Goal: Transaction & Acquisition: Obtain resource

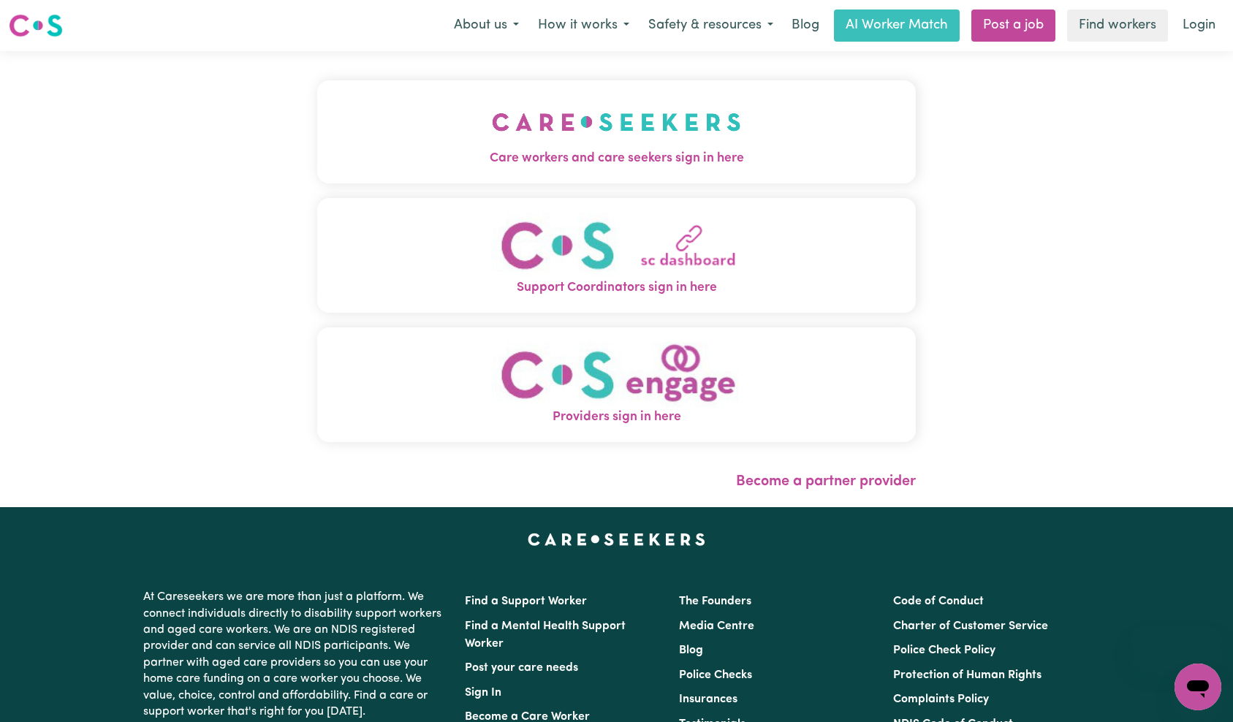
click at [538, 154] on span "Care workers and care seekers sign in here" at bounding box center [616, 158] width 599 height 19
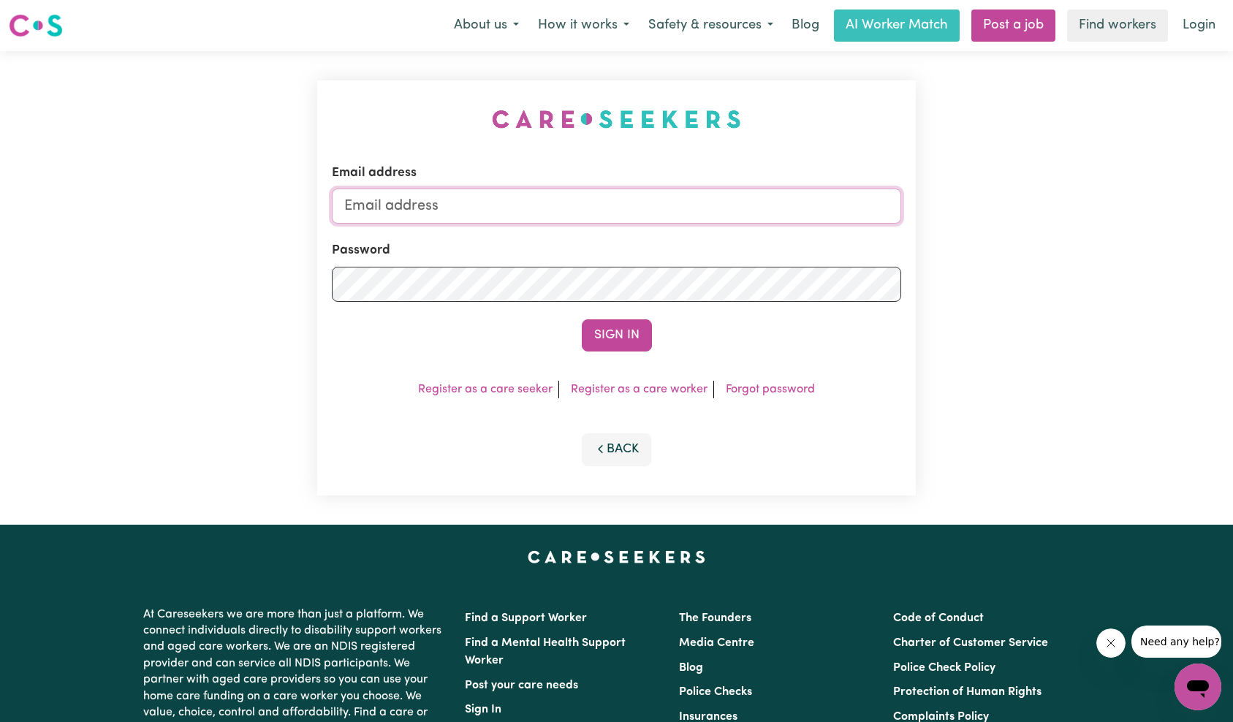
click at [556, 204] on input "Email address" at bounding box center [617, 206] width 570 height 35
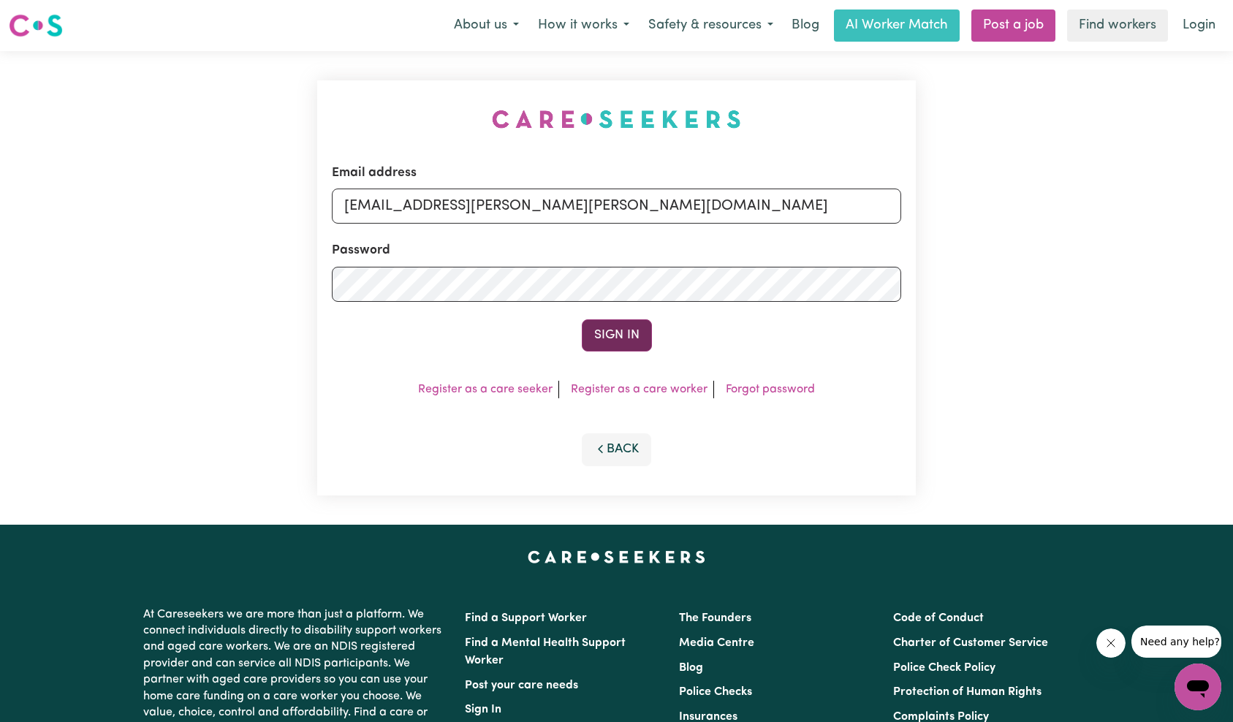
type input "[EMAIL_ADDRESS][PERSON_NAME][PERSON_NAME][DOMAIN_NAME]"
click at [599, 325] on button "Sign In" at bounding box center [617, 335] width 70 height 32
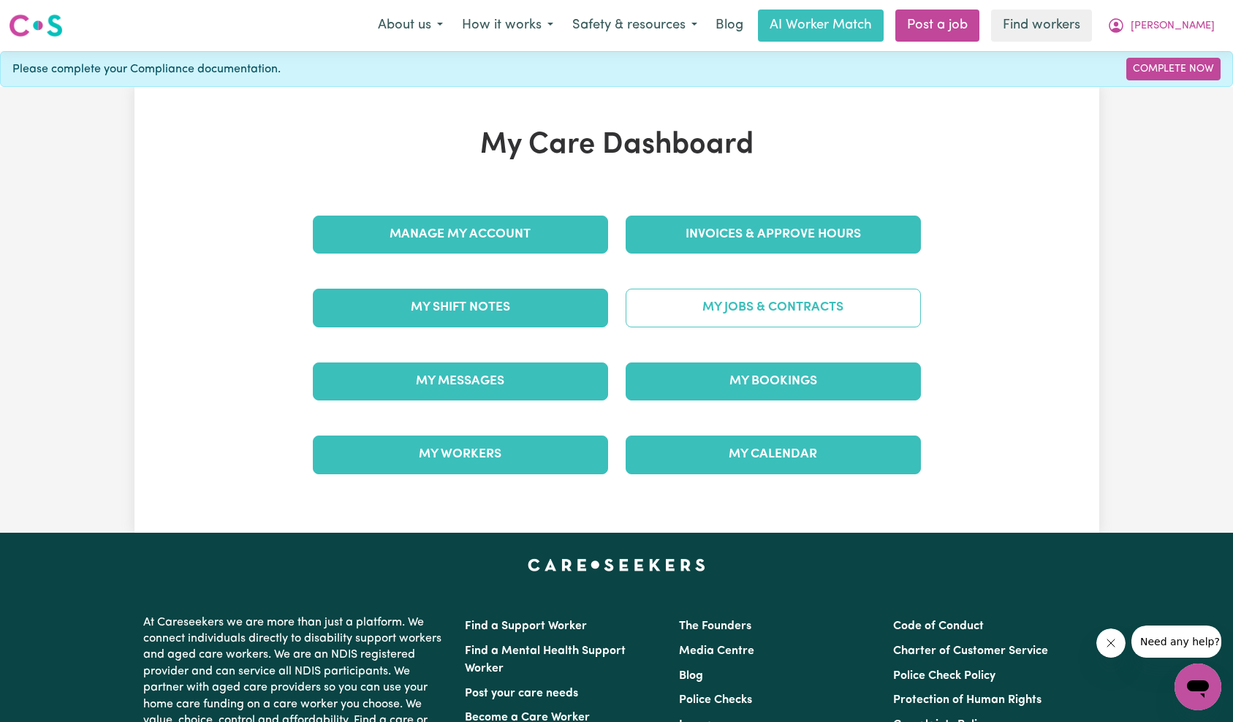
click at [786, 303] on link "My Jobs & Contracts" at bounding box center [773, 308] width 295 height 38
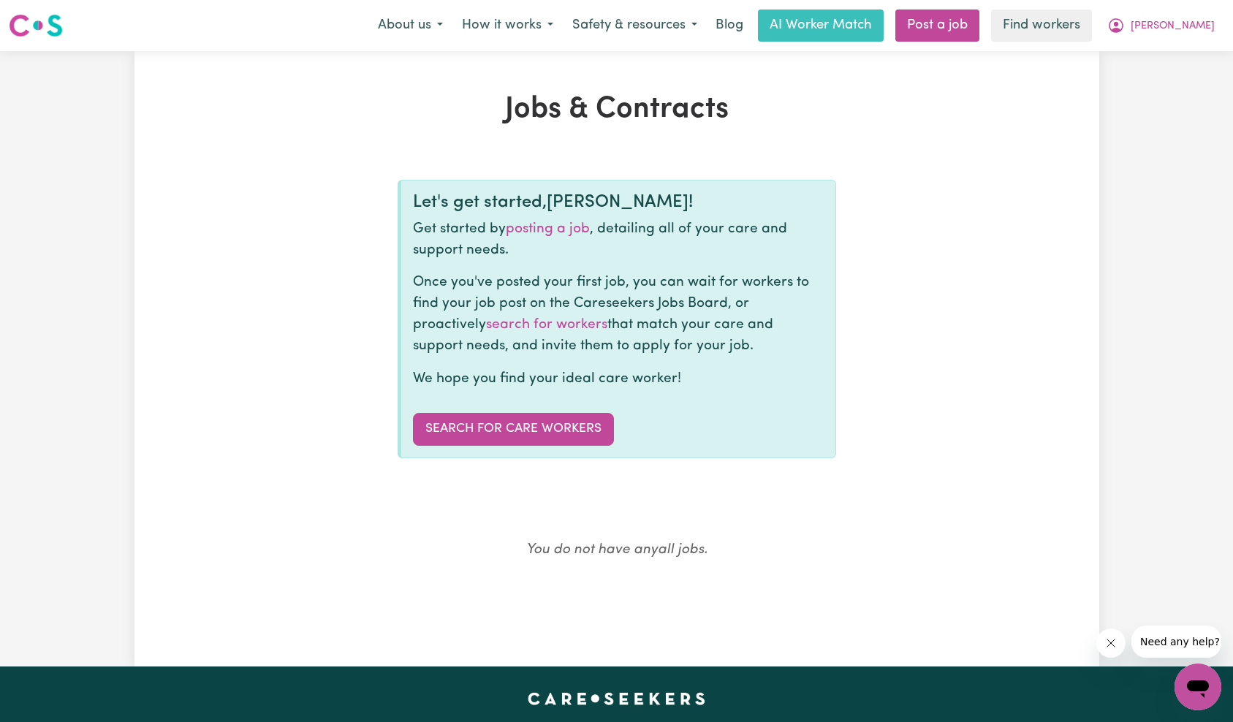
click at [1120, 648] on button "Close message from company" at bounding box center [1110, 643] width 29 height 29
click at [1189, 22] on span "[PERSON_NAME]" at bounding box center [1173, 26] width 84 height 16
click at [1186, 55] on link "My Dashboard" at bounding box center [1165, 57] width 115 height 28
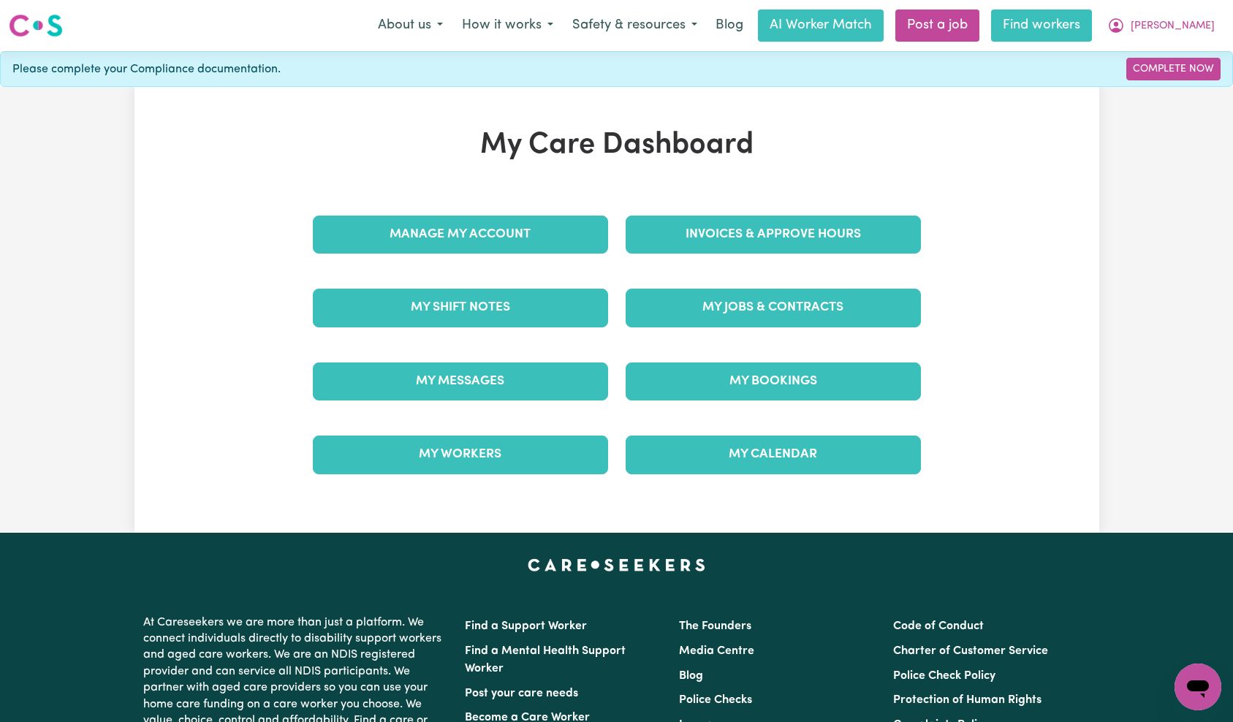
click at [1085, 31] on link "Find workers" at bounding box center [1041, 26] width 101 height 32
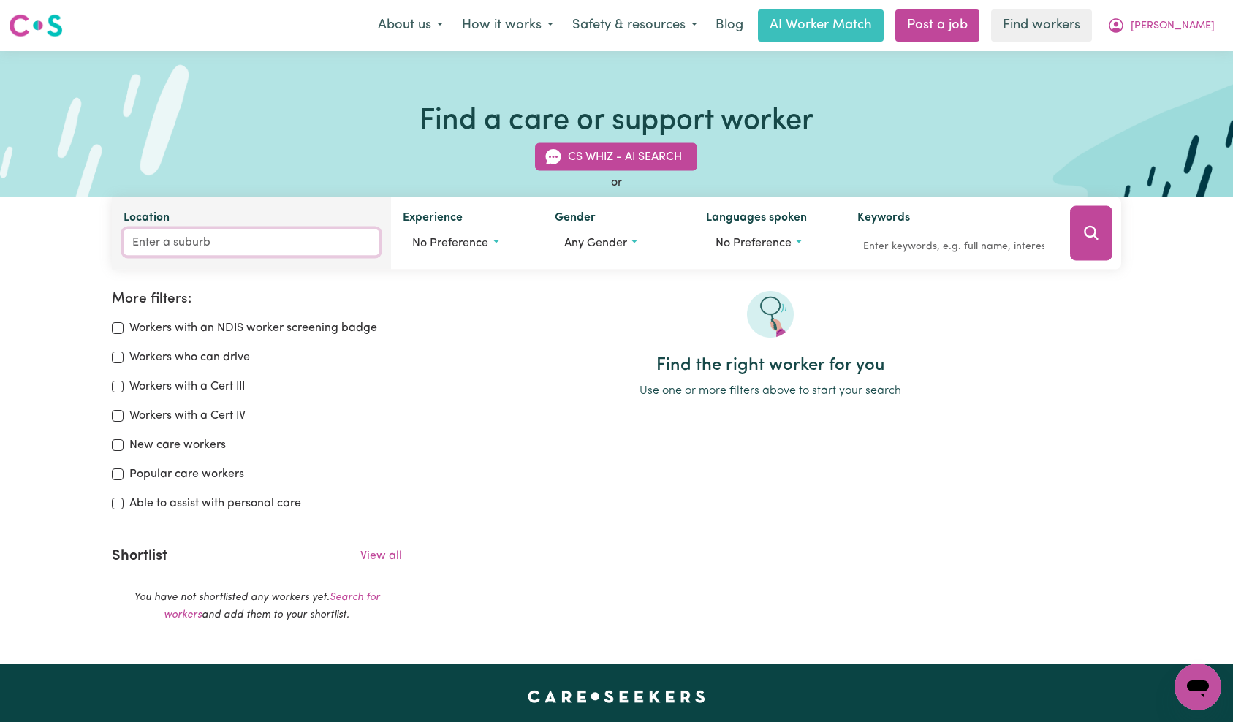
click at [295, 248] on input "Location" at bounding box center [252, 243] width 257 height 26
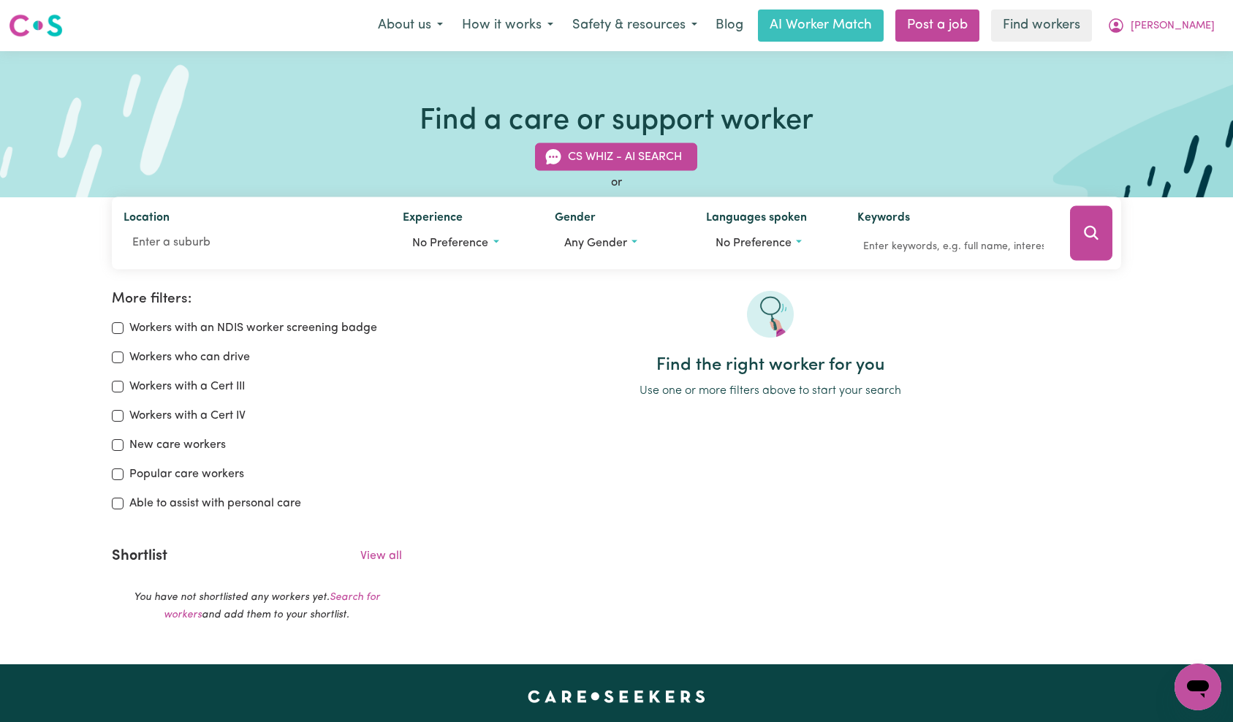
click at [1085, 243] on button "Search" at bounding box center [1091, 233] width 42 height 55
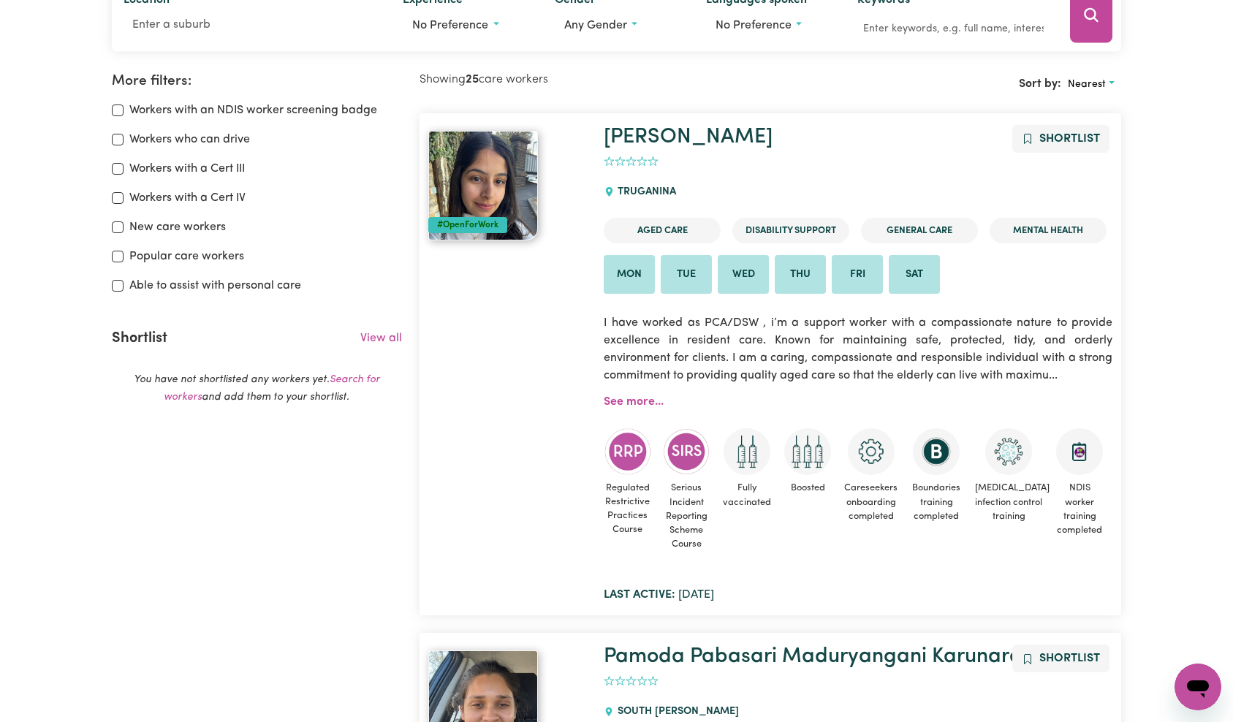
scroll to position [244, 0]
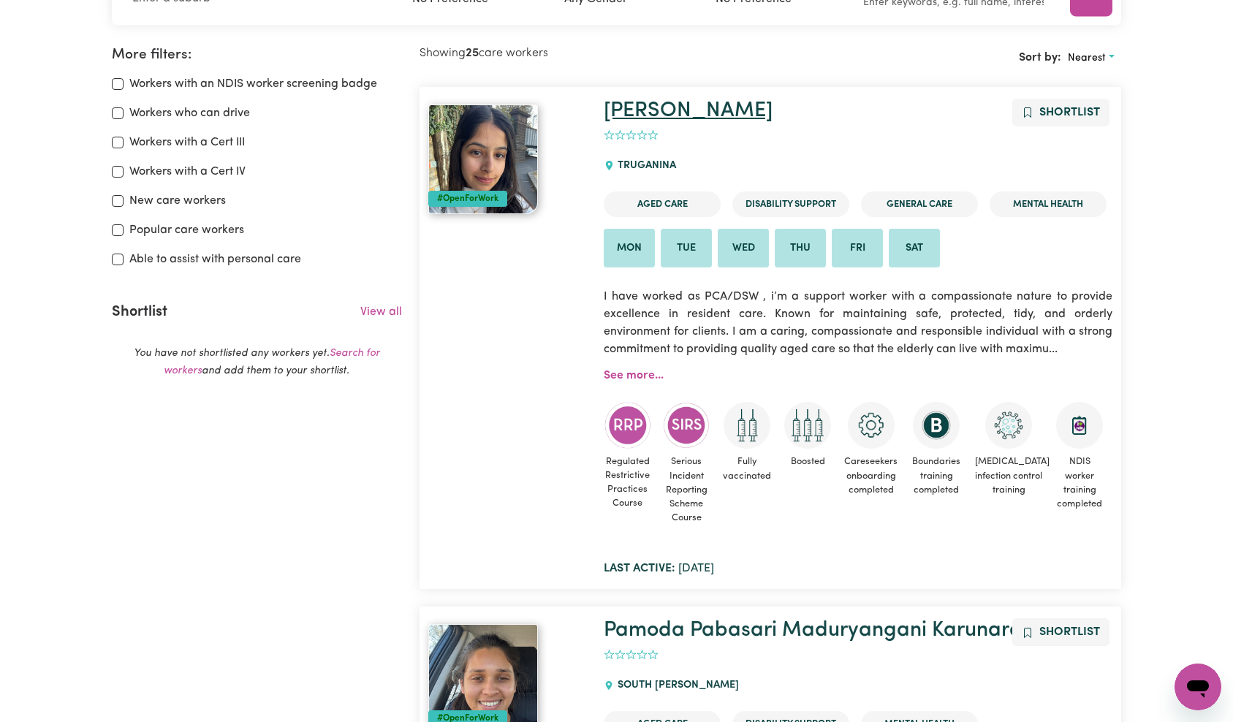
click at [654, 117] on link "[PERSON_NAME]" at bounding box center [688, 110] width 169 height 21
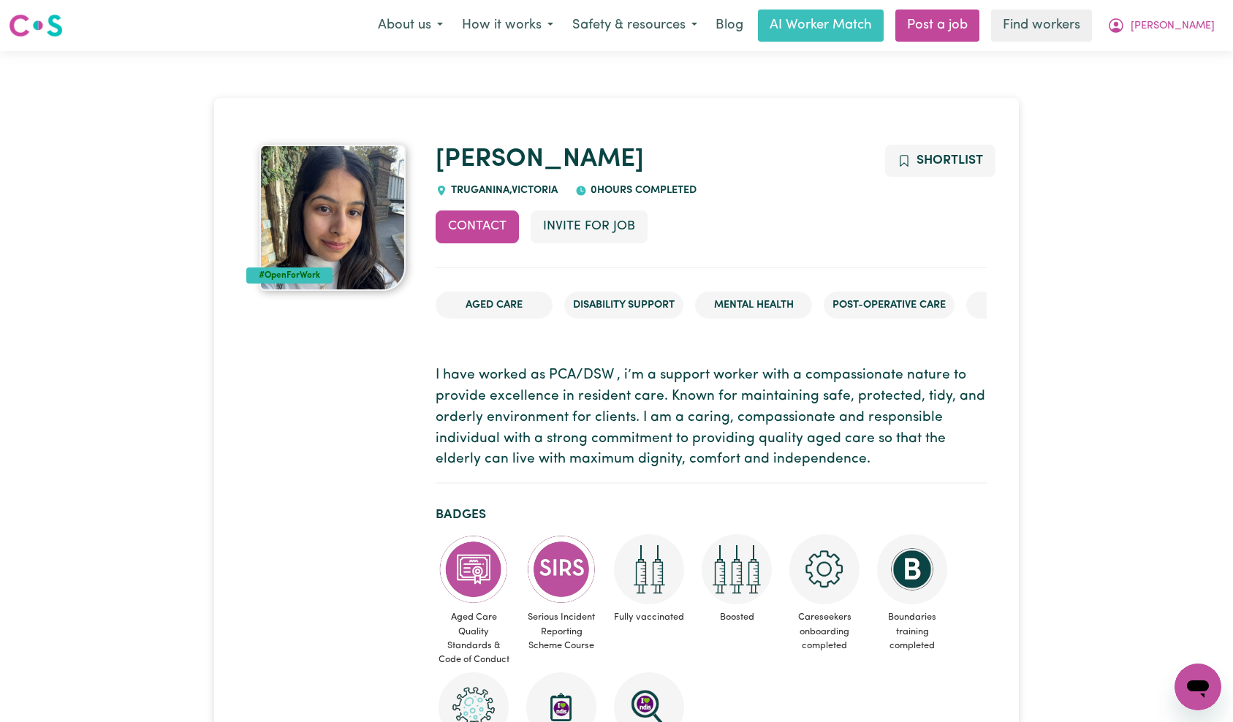
click at [858, 223] on div "Contact Invite for Job Shortlist" at bounding box center [711, 239] width 550 height 57
